Goal: Navigation & Orientation: Find specific page/section

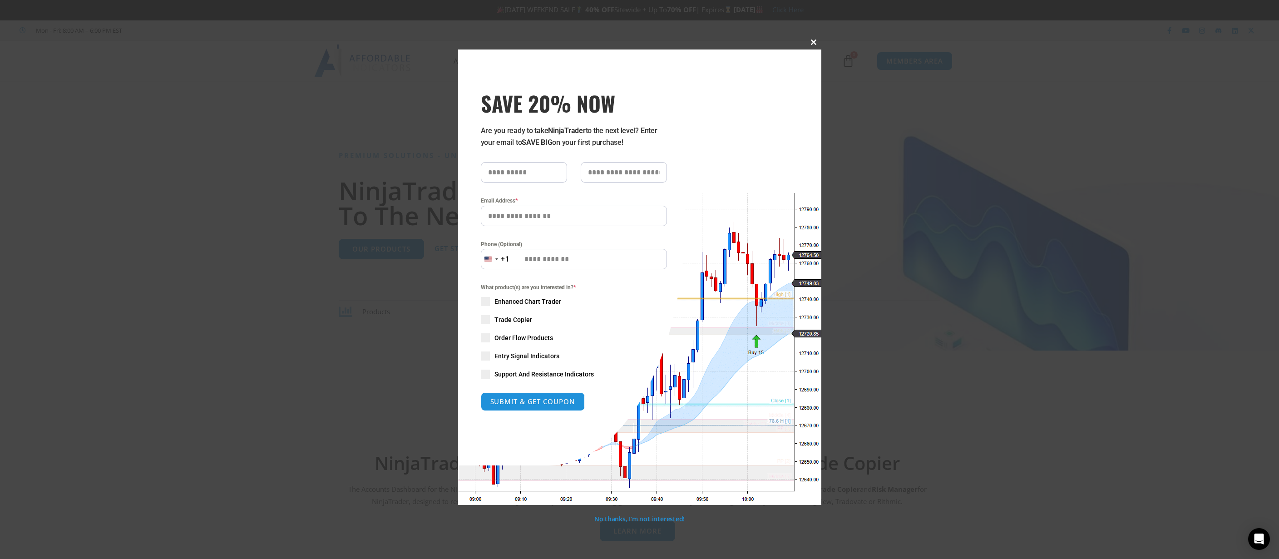
click at [813, 40] on span at bounding box center [814, 42] width 15 height 5
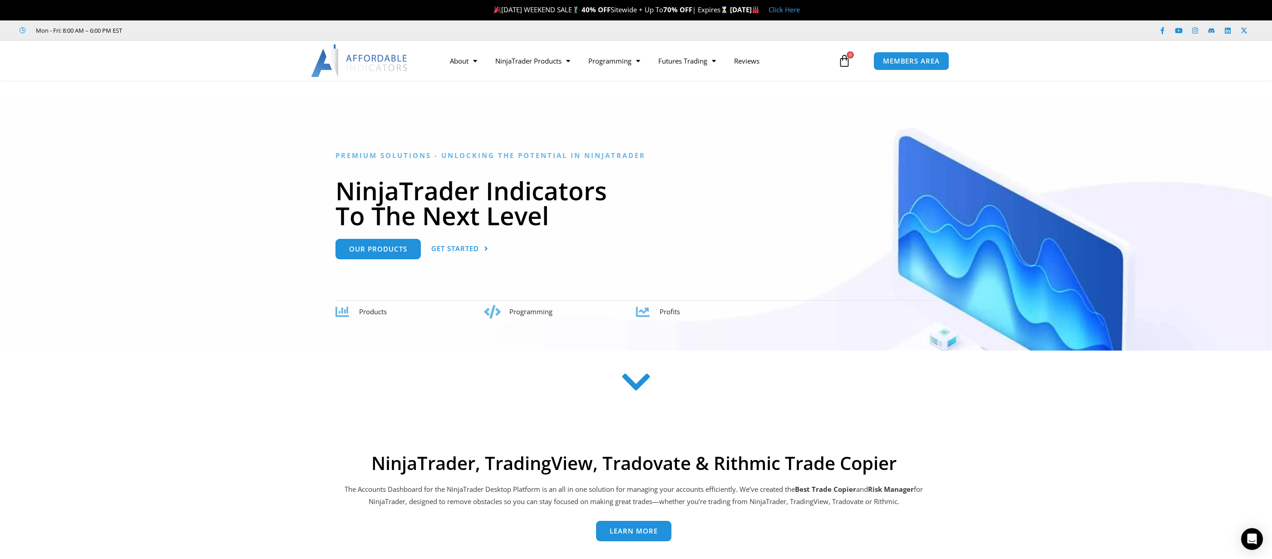
click at [864, 150] on div "Premium Solutions - Unlocking the Potential in NinjaTrader NinjaTrader Indicato…" at bounding box center [637, 231] width 602 height 174
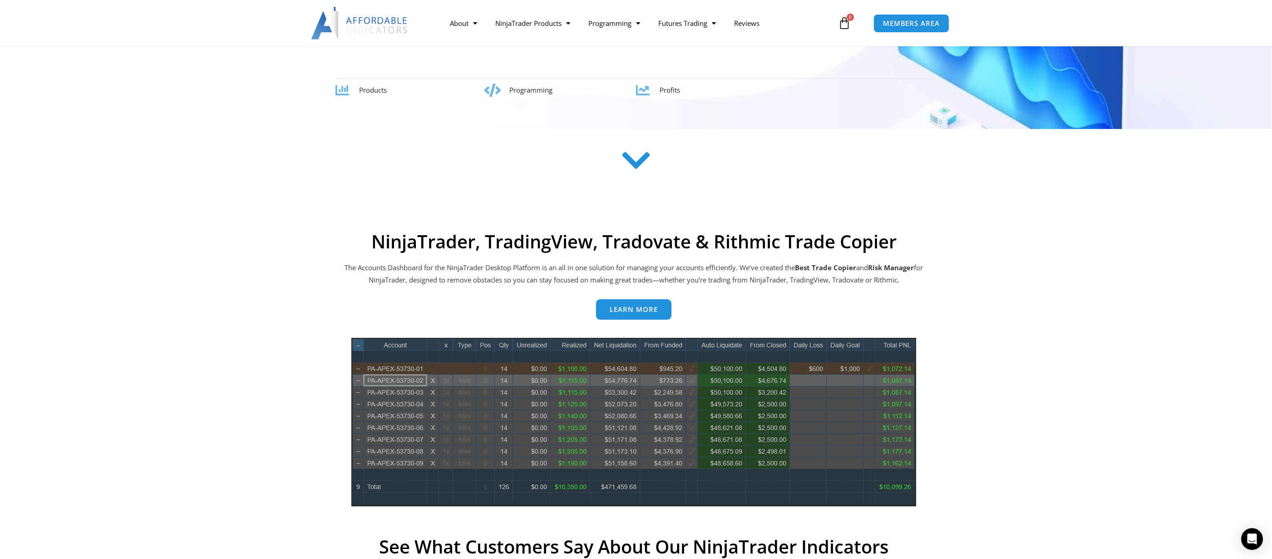
scroll to position [227, 0]
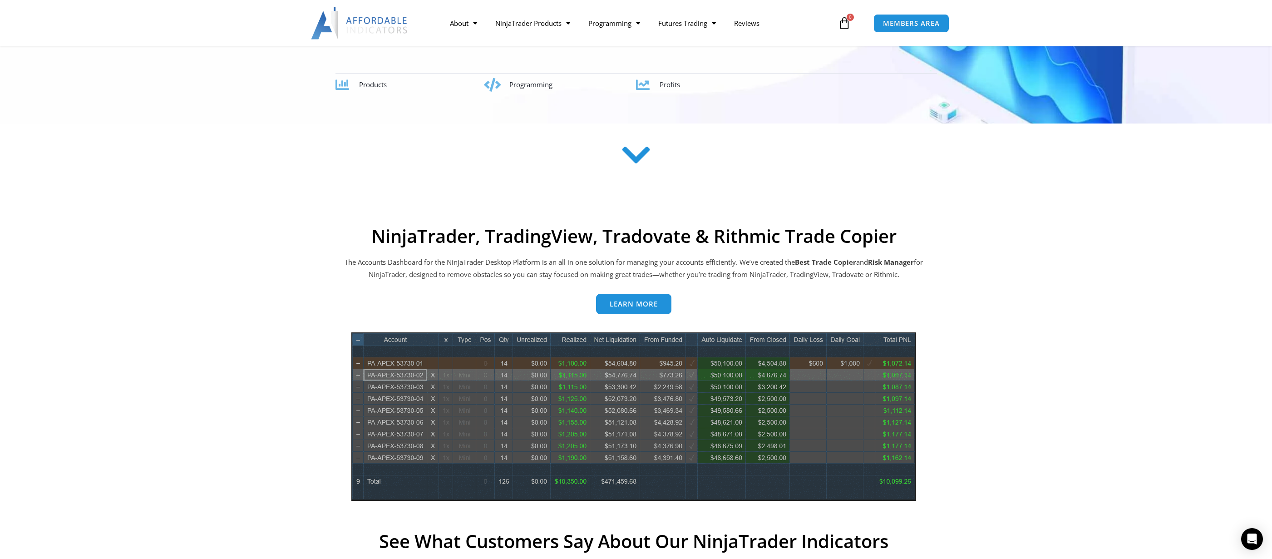
drag, startPoint x: 344, startPoint y: 262, endPoint x: 959, endPoint y: 272, distance: 614.9
click at [959, 272] on section "NinjaTrader, TradingView, Tradovate & Rithmic Trade Copier The Accounts Dashboa…" at bounding box center [633, 495] width 713 height 540
click at [475, 43] on link "Contact Us" at bounding box center [480, 42] width 78 height 16
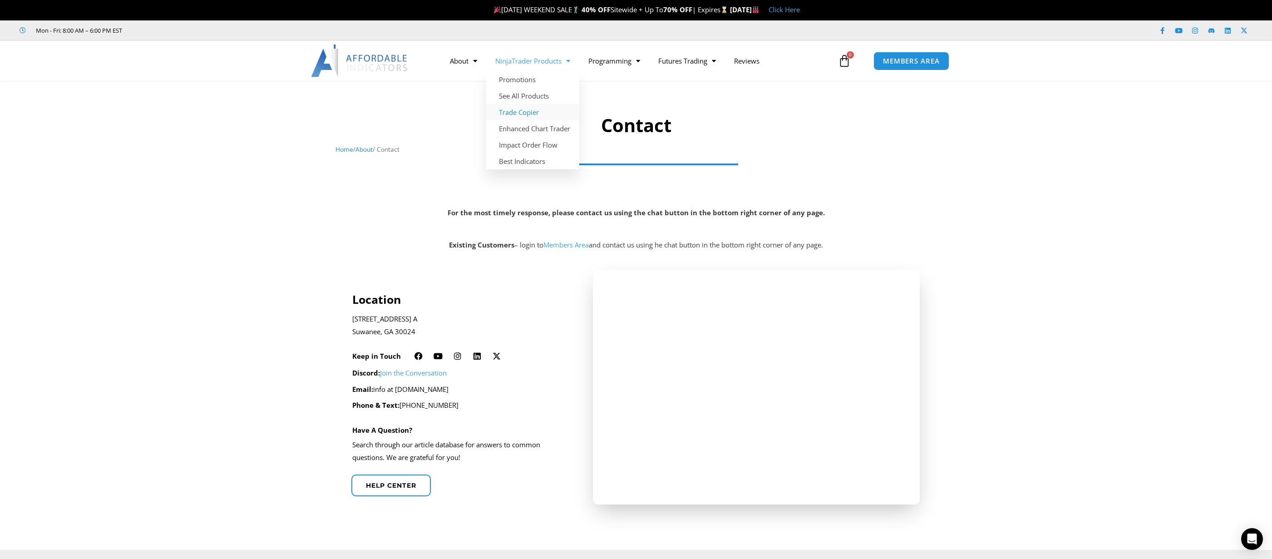
click at [534, 112] on link "Trade Copier" at bounding box center [532, 112] width 93 height 16
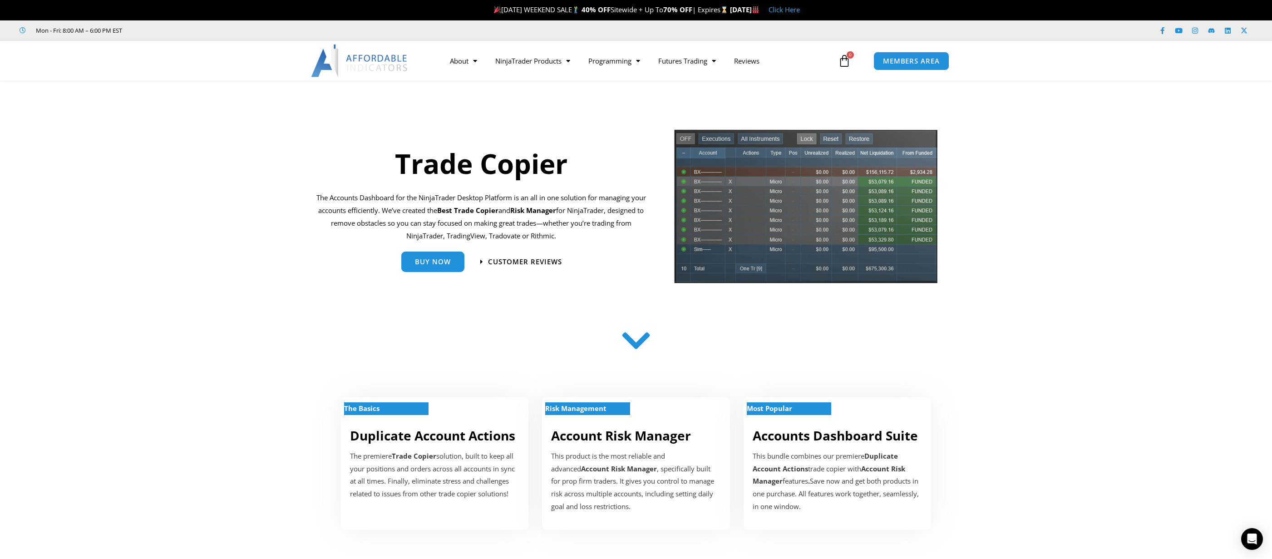
drag, startPoint x: 320, startPoint y: 221, endPoint x: 650, endPoint y: 233, distance: 330.3
click at [650, 233] on div "Trade Copier The Accounts Dashboard for the NinjaTrader Desktop Platform is an …" at bounding box center [481, 210] width 339 height 162
click at [623, 250] on section "Buy Now Customer Reviews" at bounding box center [481, 264] width 330 height 34
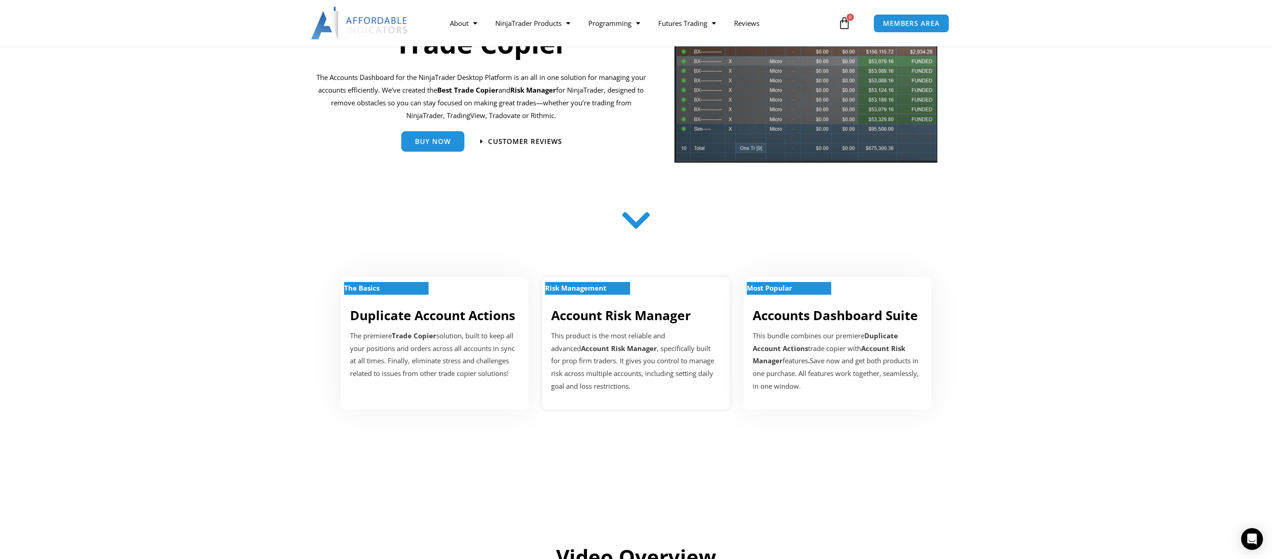
scroll to position [136, 0]
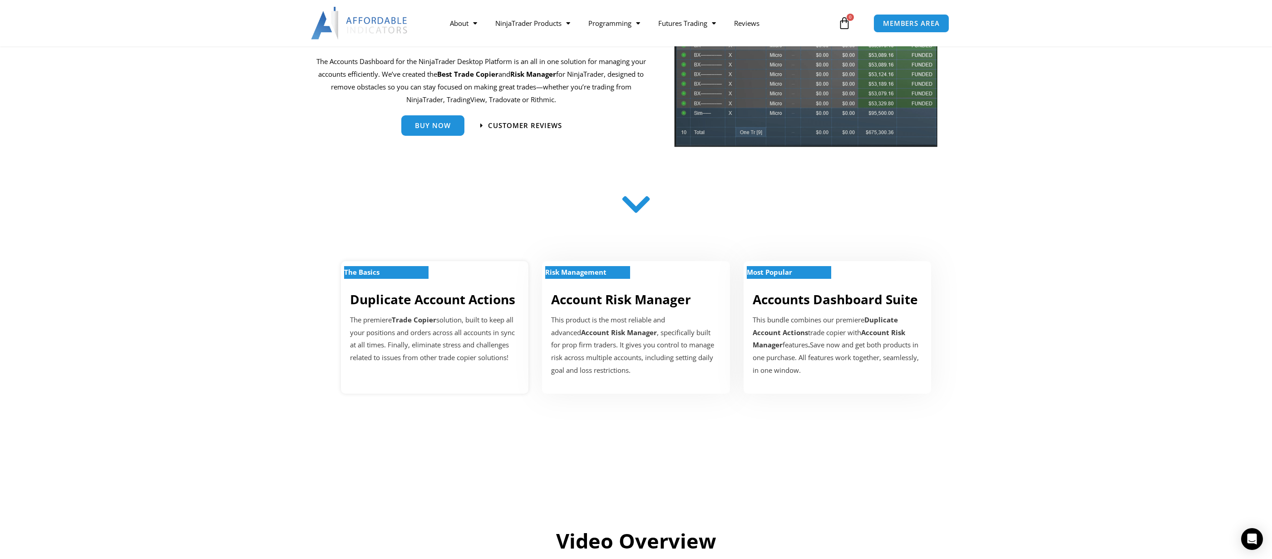
click at [376, 274] on strong "The Basics" at bounding box center [361, 271] width 35 height 9
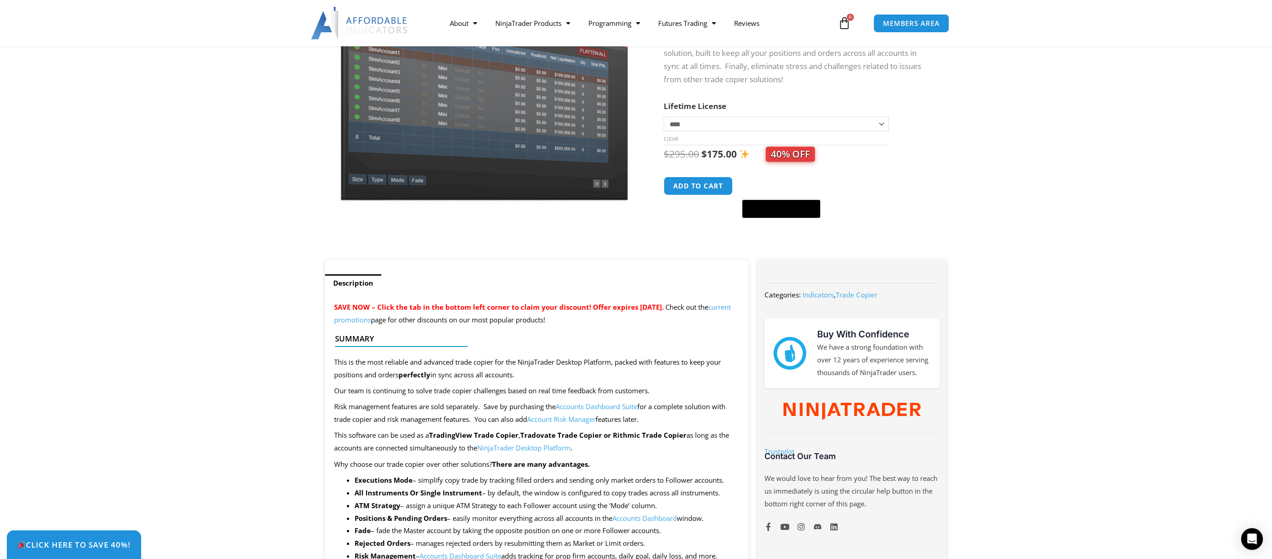
scroll to position [136, 0]
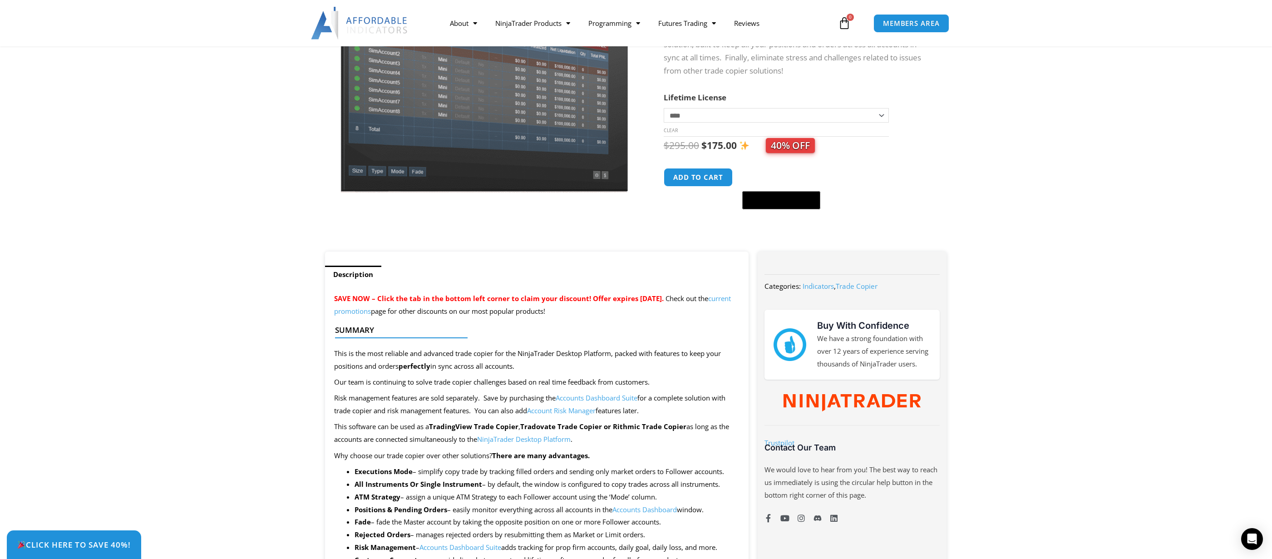
click at [1050, 169] on section "**********" at bounding box center [636, 103] width 1272 height 298
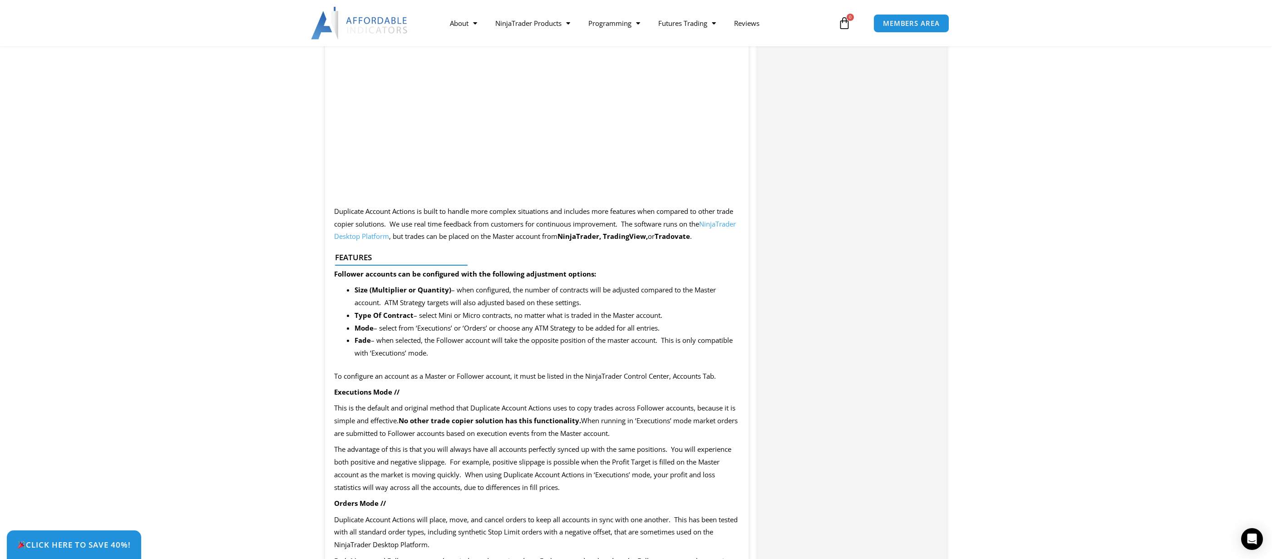
scroll to position [817, 0]
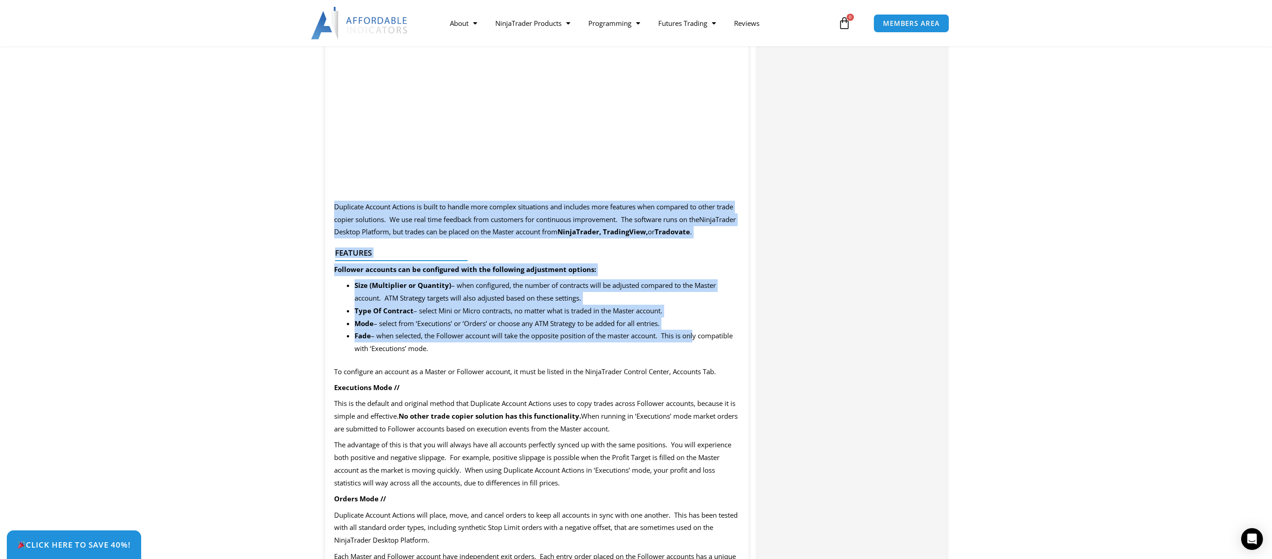
drag, startPoint x: 336, startPoint y: 206, endPoint x: 697, endPoint y: 339, distance: 384.9
click at [697, 339] on div "SAVE NOW – Click the tab in the bottom left corner to claim your discount! Offe…" at bounding box center [537, 559] width 424 height 1914
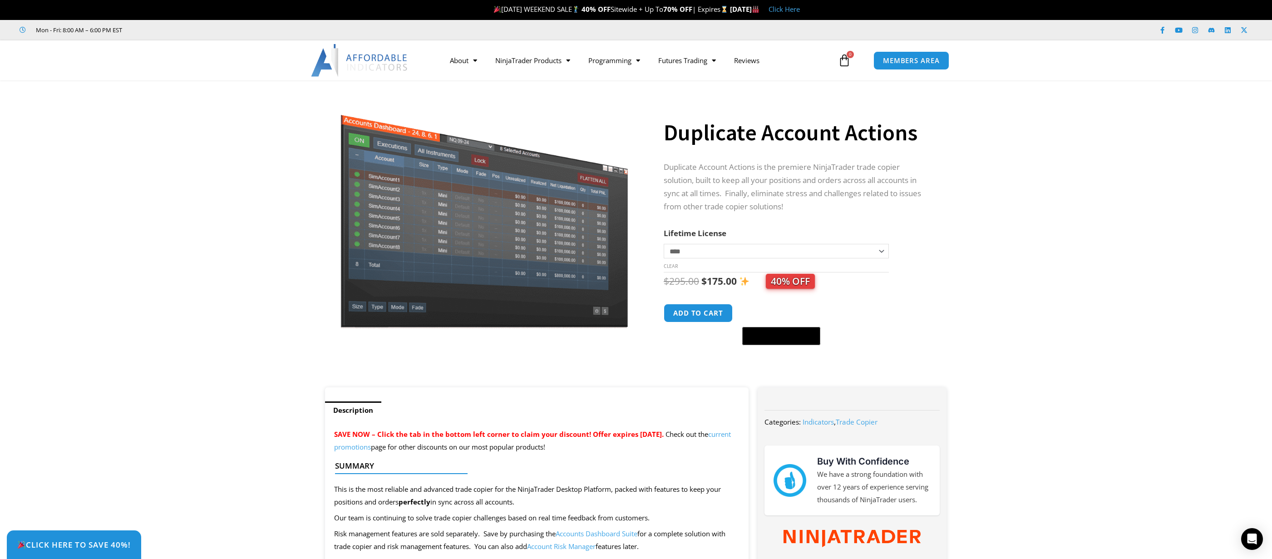
scroll to position [0, 0]
